Goal: Information Seeking & Learning: Learn about a topic

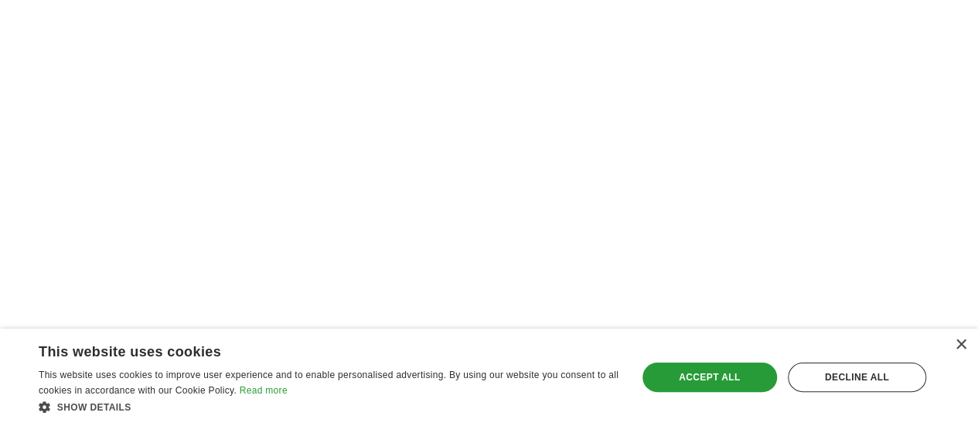
scroll to position [2938, 0]
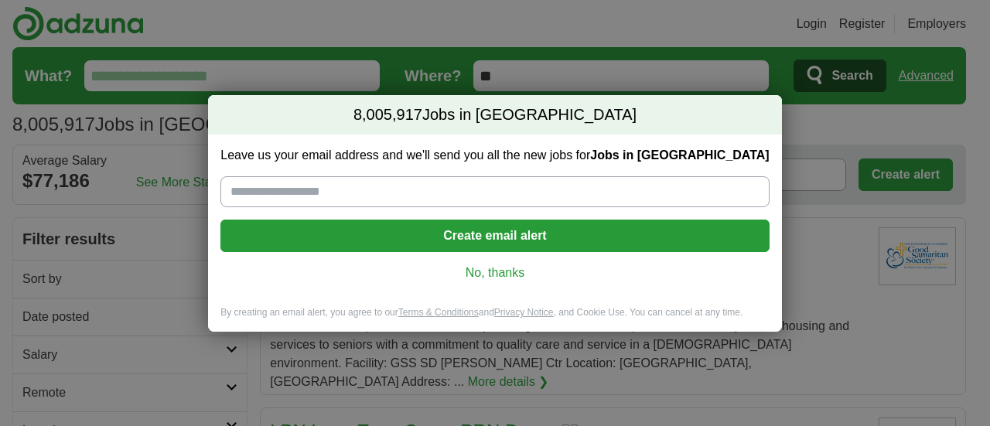
click at [478, 275] on link "No, thanks" at bounding box center [495, 272] width 524 height 17
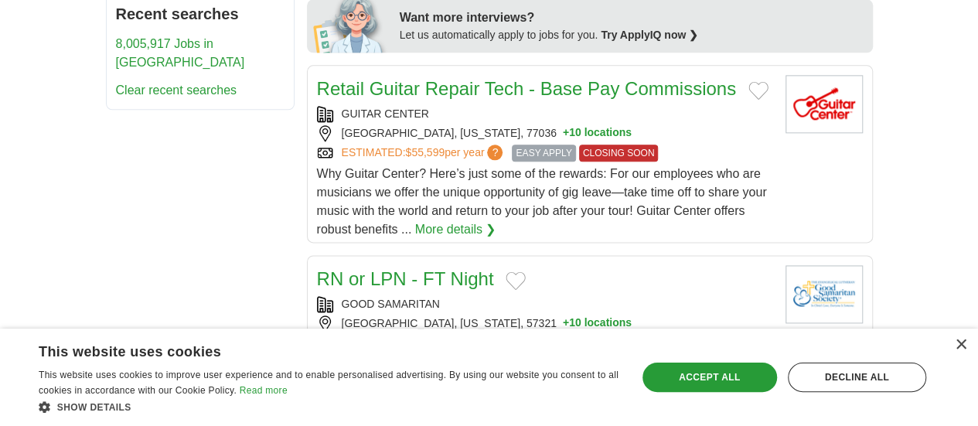
scroll to position [1160, 0]
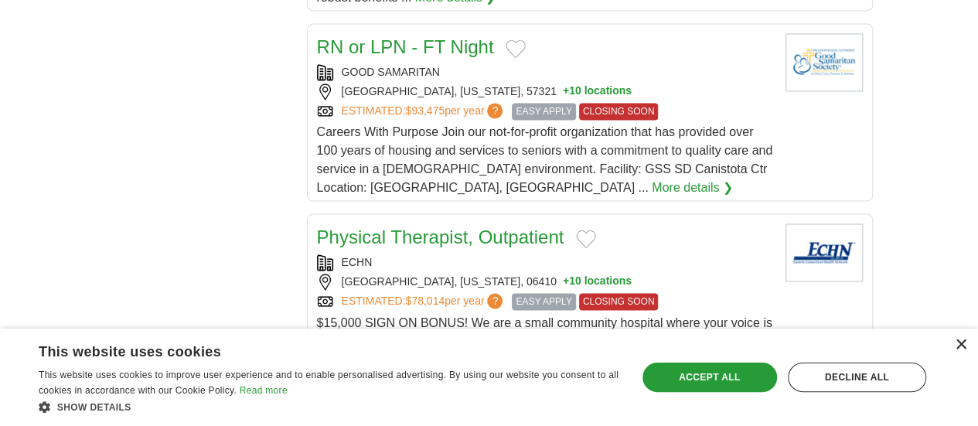
click at [958, 347] on div "×" at bounding box center [961, 345] width 12 height 12
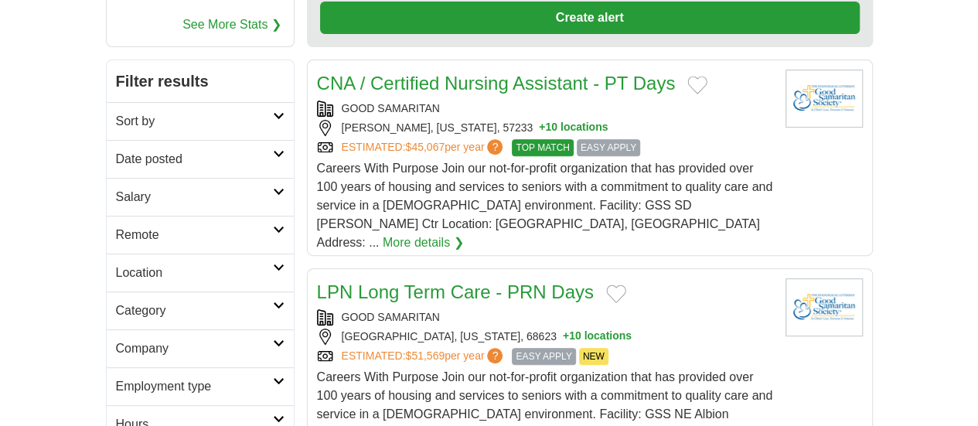
scroll to position [0, 0]
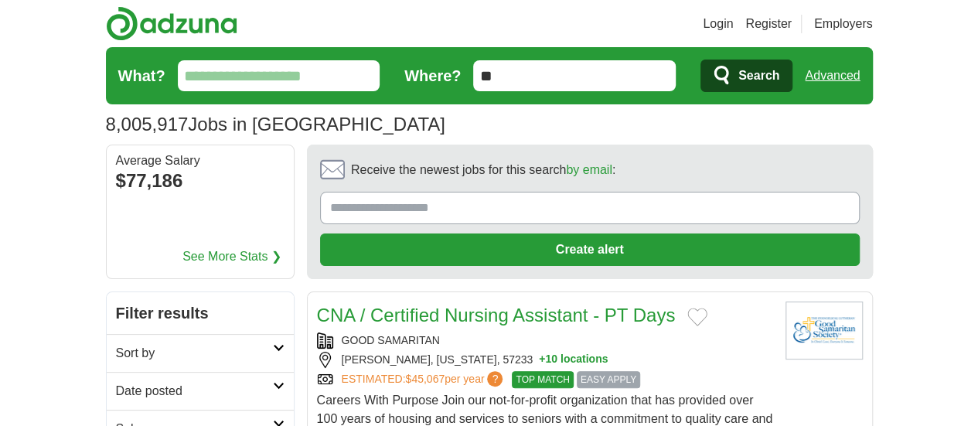
click at [178, 65] on input "What?" at bounding box center [279, 75] width 203 height 31
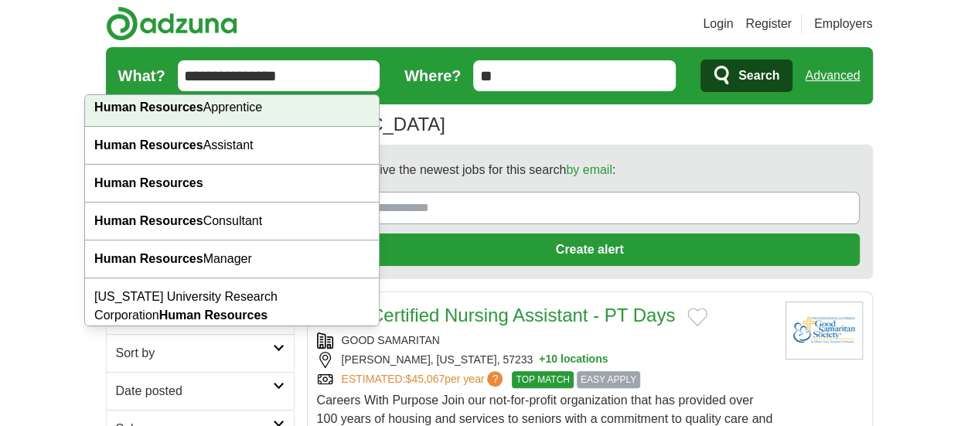
scroll to position [88, 0]
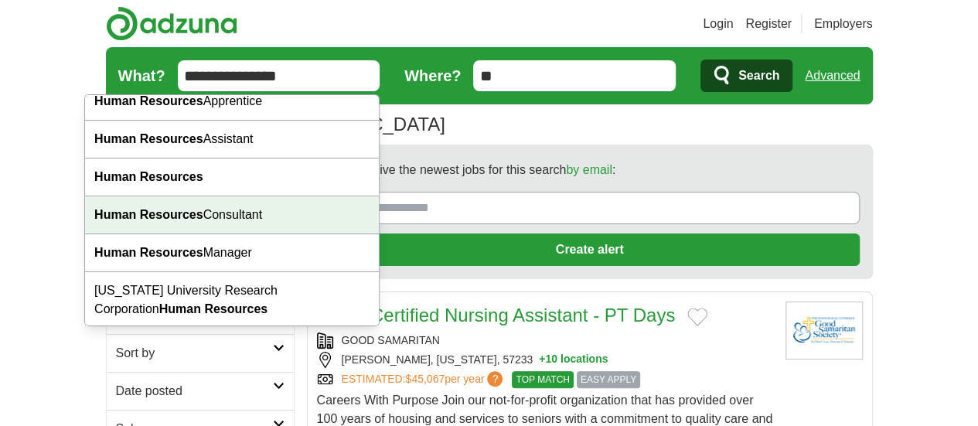
click at [329, 215] on div "Human Resources Consultant" at bounding box center [232, 215] width 294 height 38
type input "**********"
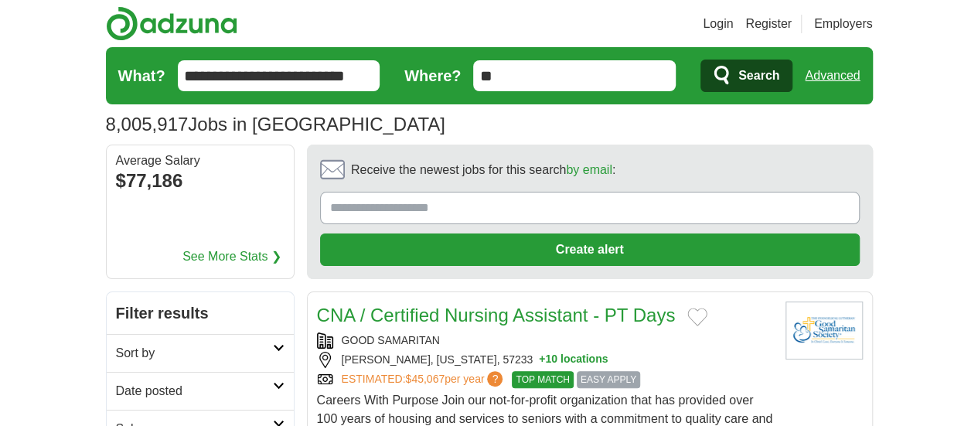
click at [779, 78] on span "Search" at bounding box center [758, 75] width 41 height 31
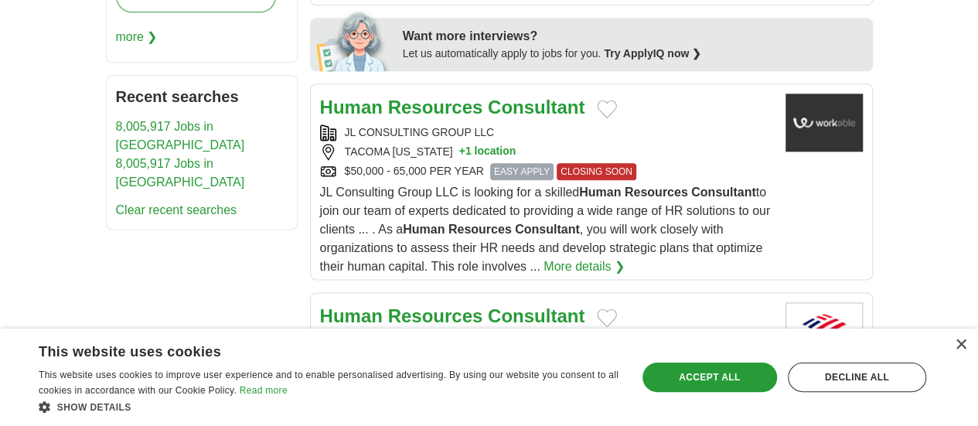
scroll to position [1005, 0]
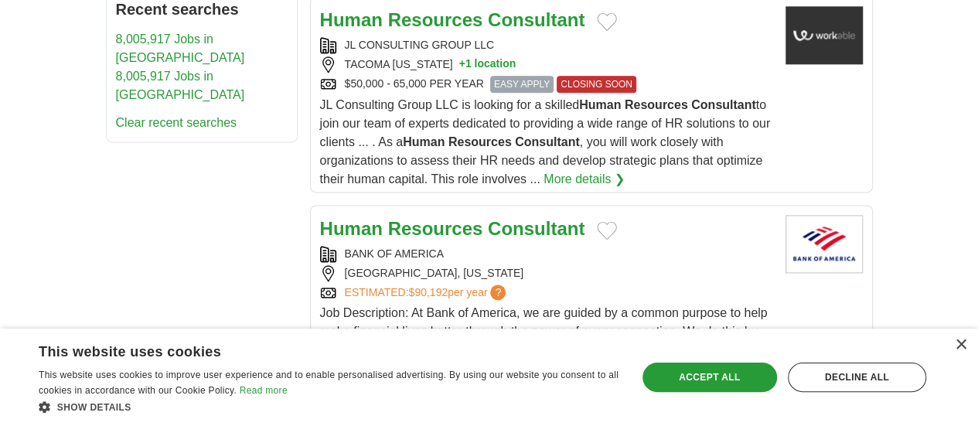
click at [587, 360] on link "More details ❯" at bounding box center [546, 369] width 81 height 19
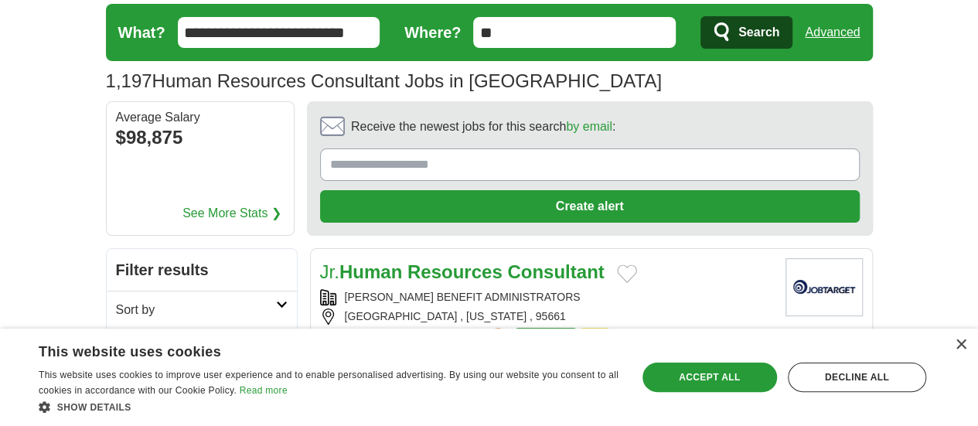
scroll to position [0, 0]
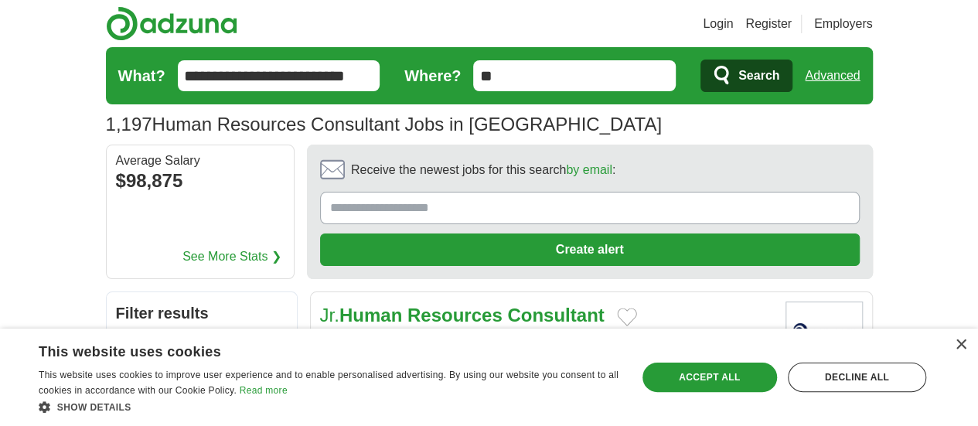
click at [860, 71] on link "Advanced" at bounding box center [832, 75] width 55 height 31
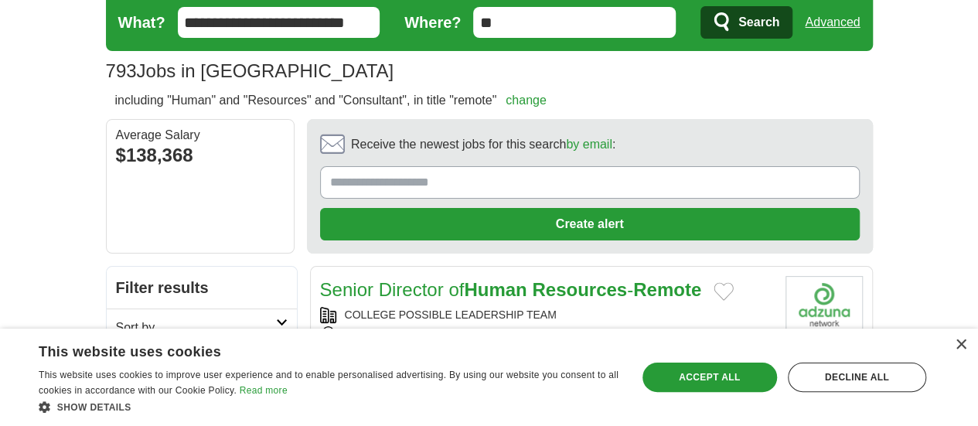
scroll to position [77, 0]
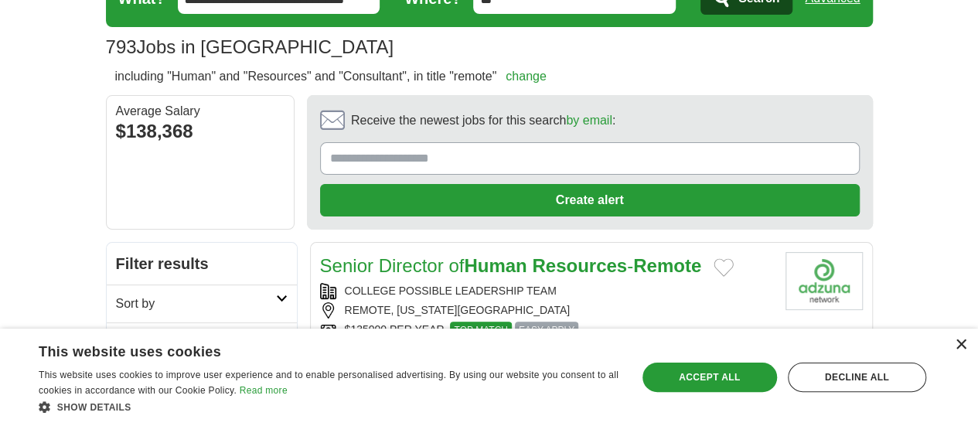
click at [963, 344] on div "×" at bounding box center [961, 345] width 12 height 12
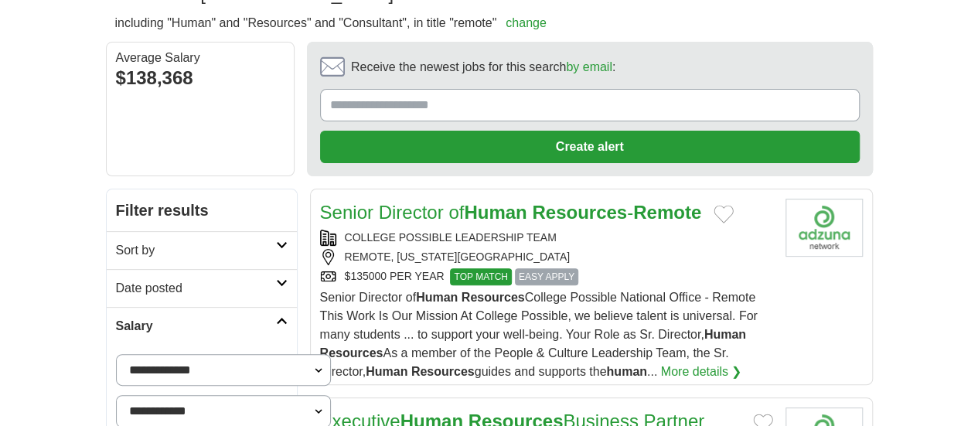
scroll to position [155, 0]
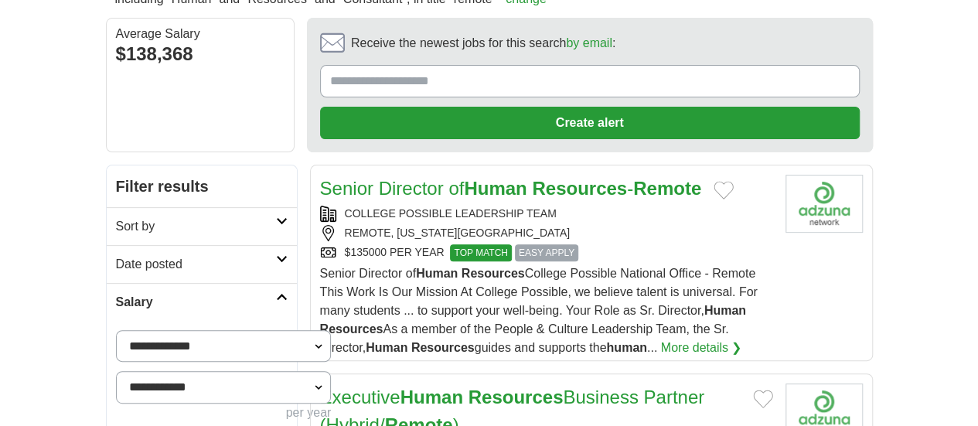
click at [663, 339] on link "More details ❯" at bounding box center [701, 348] width 81 height 19
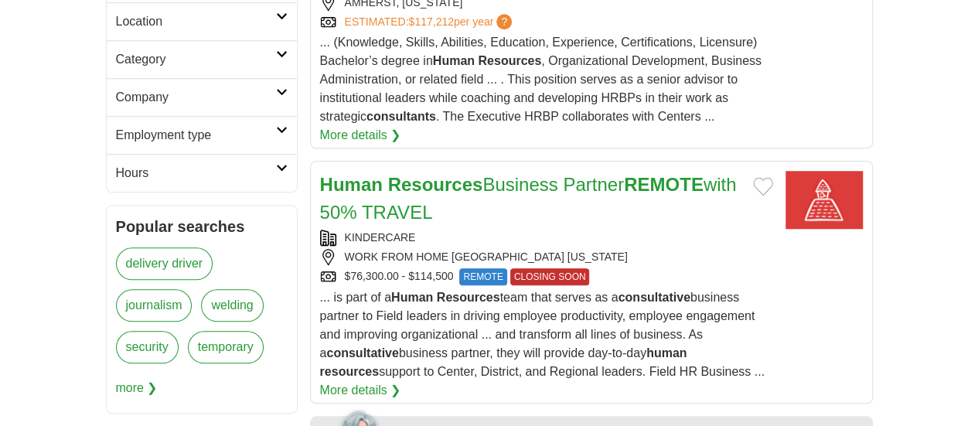
scroll to position [464, 0]
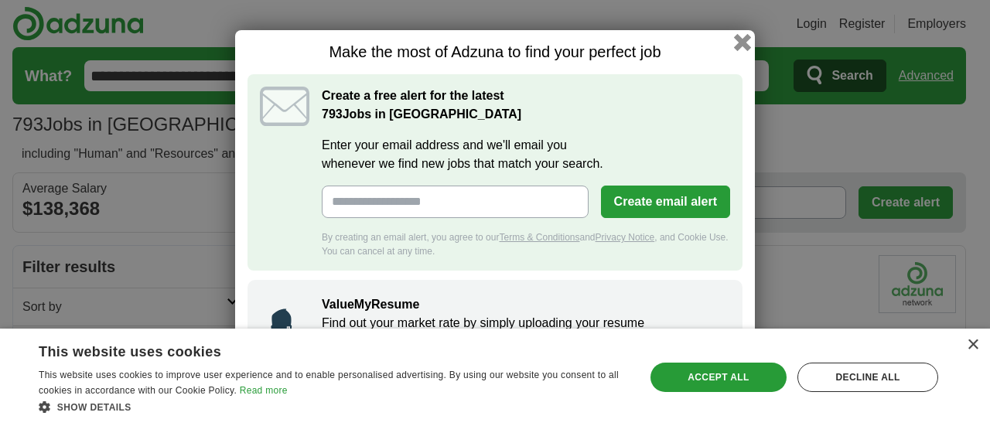
click at [744, 48] on button "button" at bounding box center [742, 42] width 17 height 17
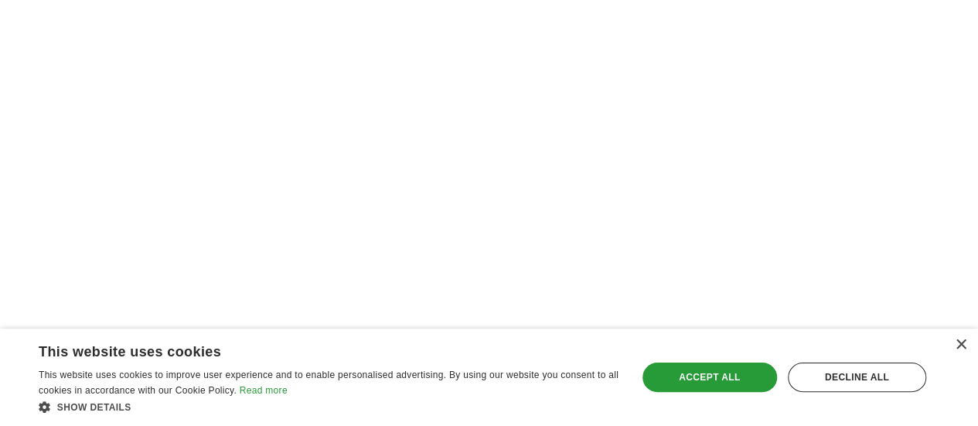
scroll to position [2938, 0]
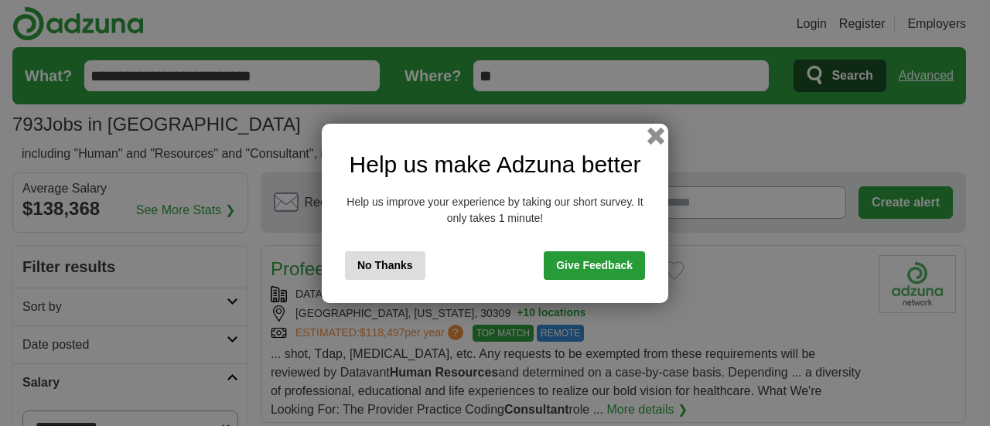
click at [657, 138] on button "button" at bounding box center [655, 135] width 17 height 17
